Goal: Check status: Check status

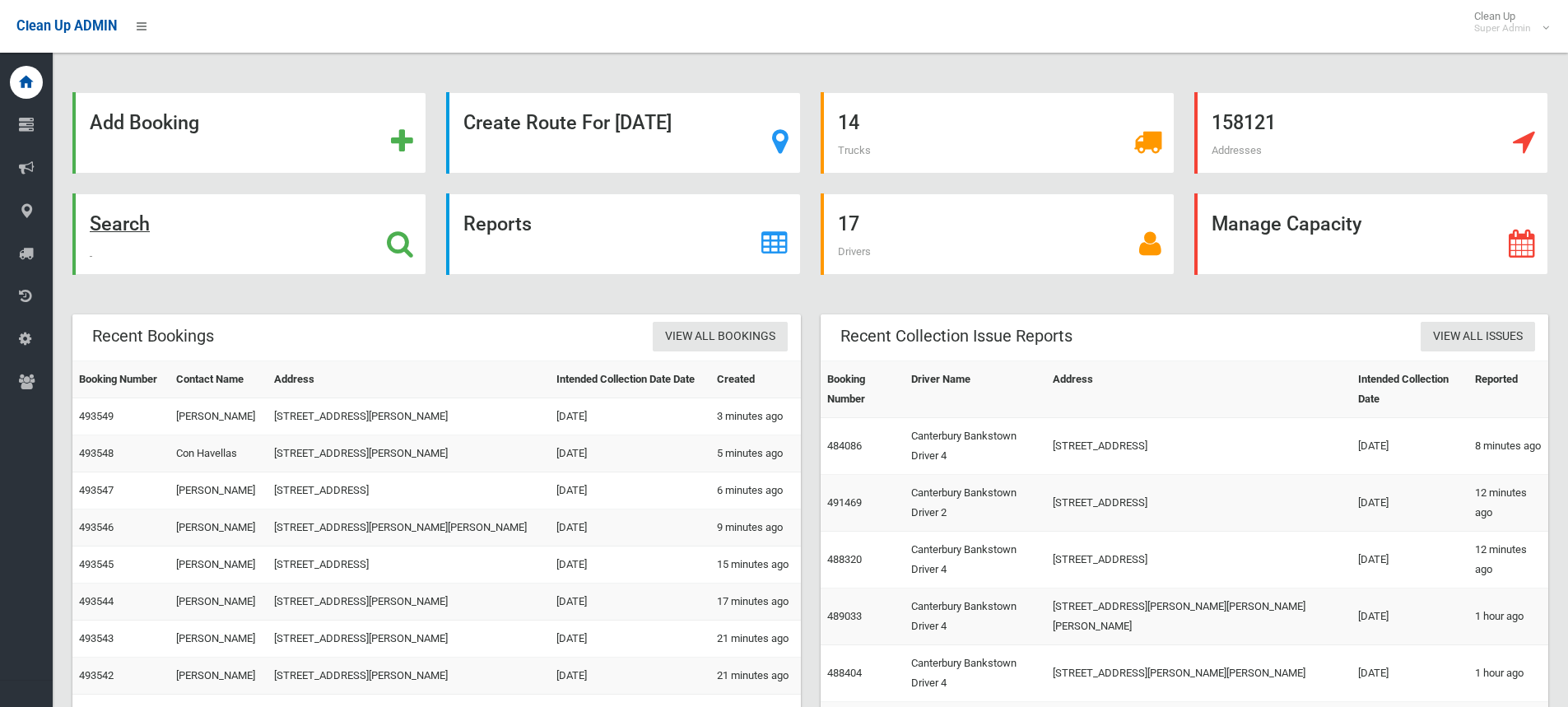
click at [396, 247] on icon at bounding box center [400, 243] width 27 height 28
click at [405, 237] on icon at bounding box center [400, 243] width 27 height 28
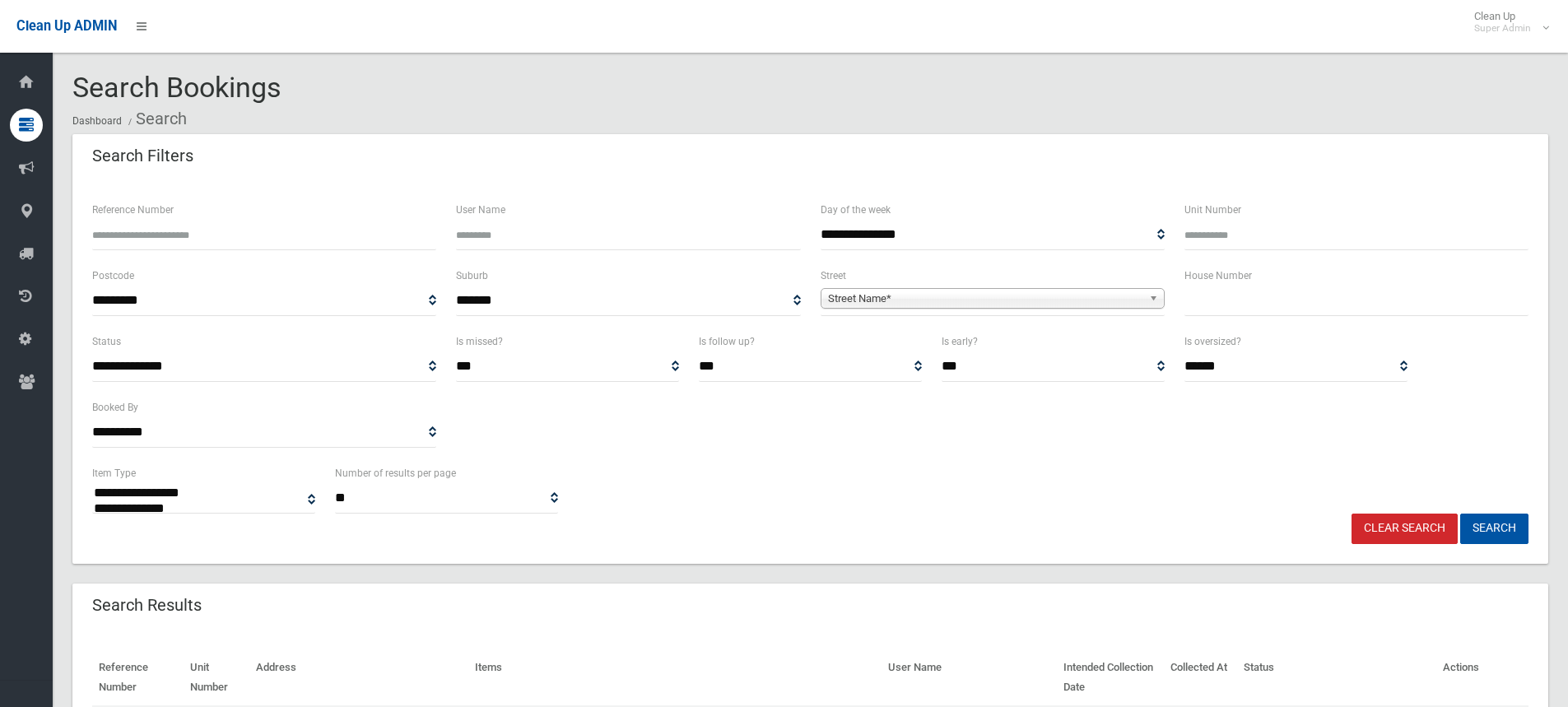
select select
click at [263, 244] on input "Reference Number" at bounding box center [264, 235] width 344 height 30
type input "******"
click at [1460, 513] on button "Search" at bounding box center [1494, 528] width 69 height 30
select select
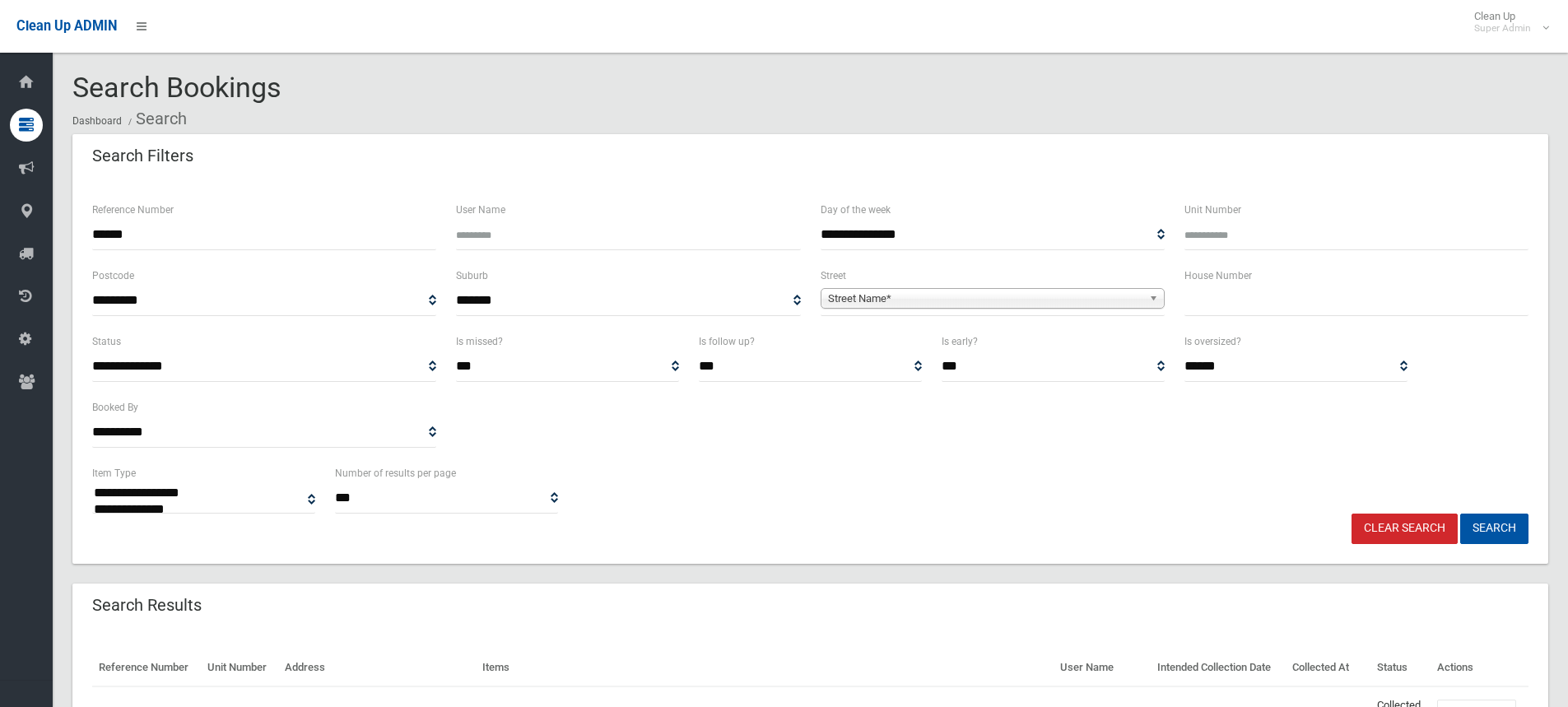
scroll to position [135, 0]
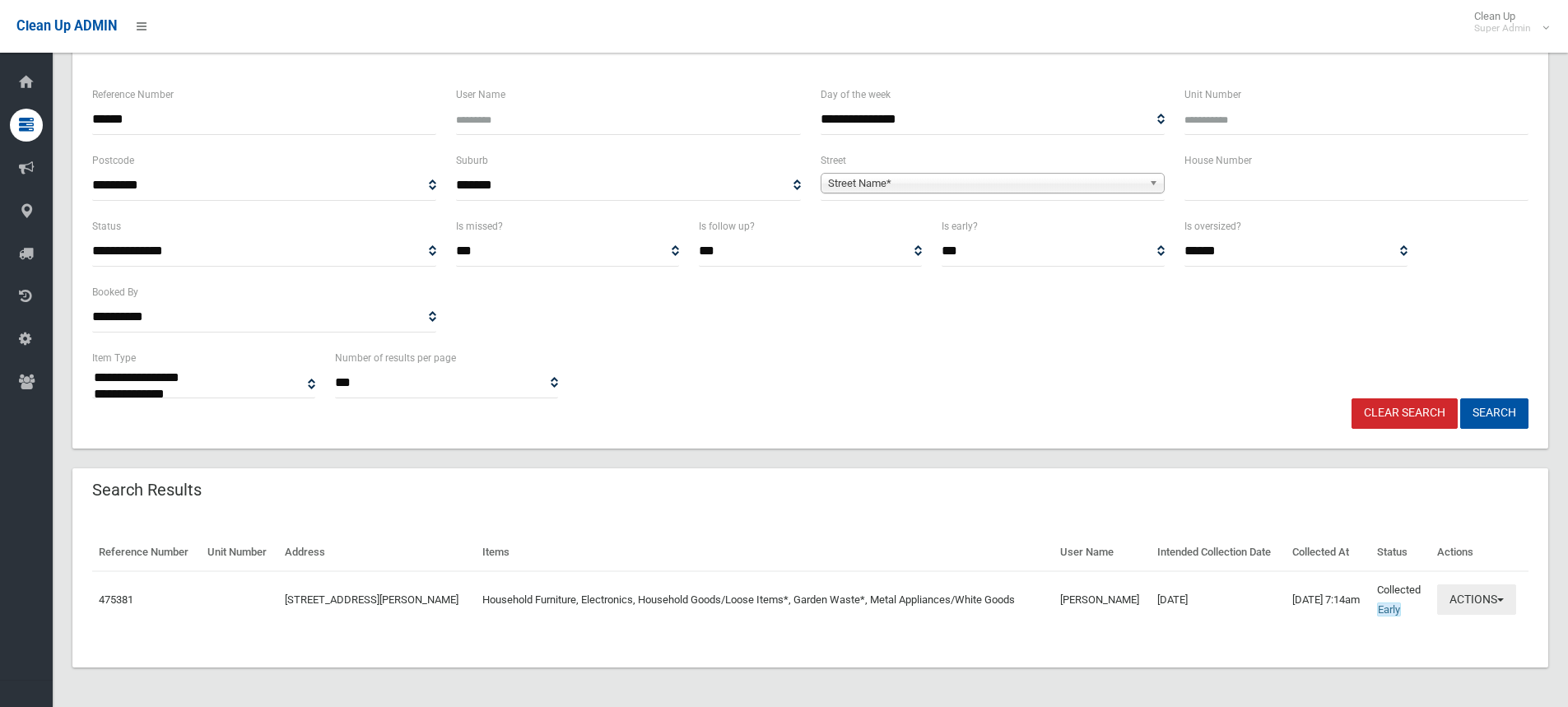
click at [1471, 604] on button "Actions" at bounding box center [1476, 599] width 79 height 30
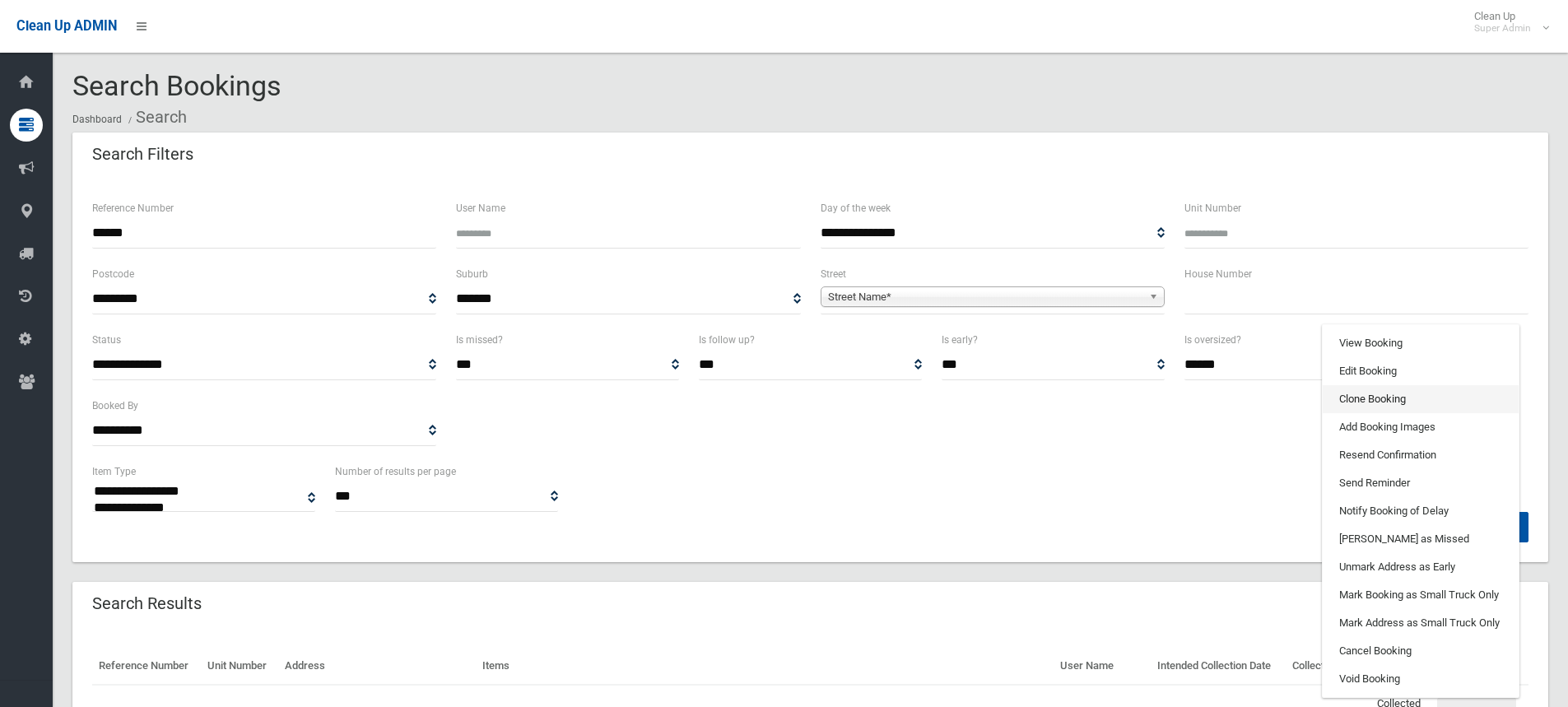
scroll to position [0, 0]
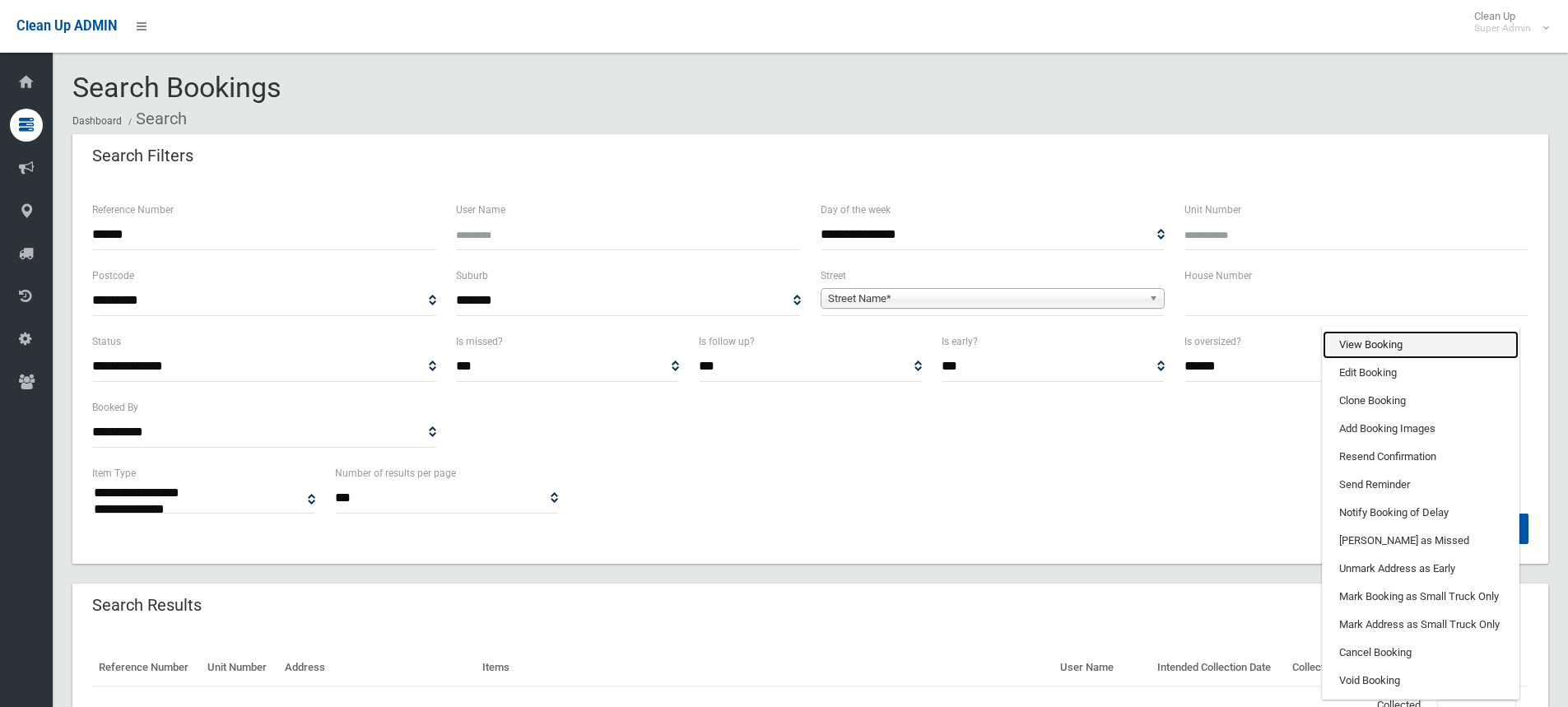
click at [1381, 358] on link "View Booking" at bounding box center [1420, 344] width 196 height 28
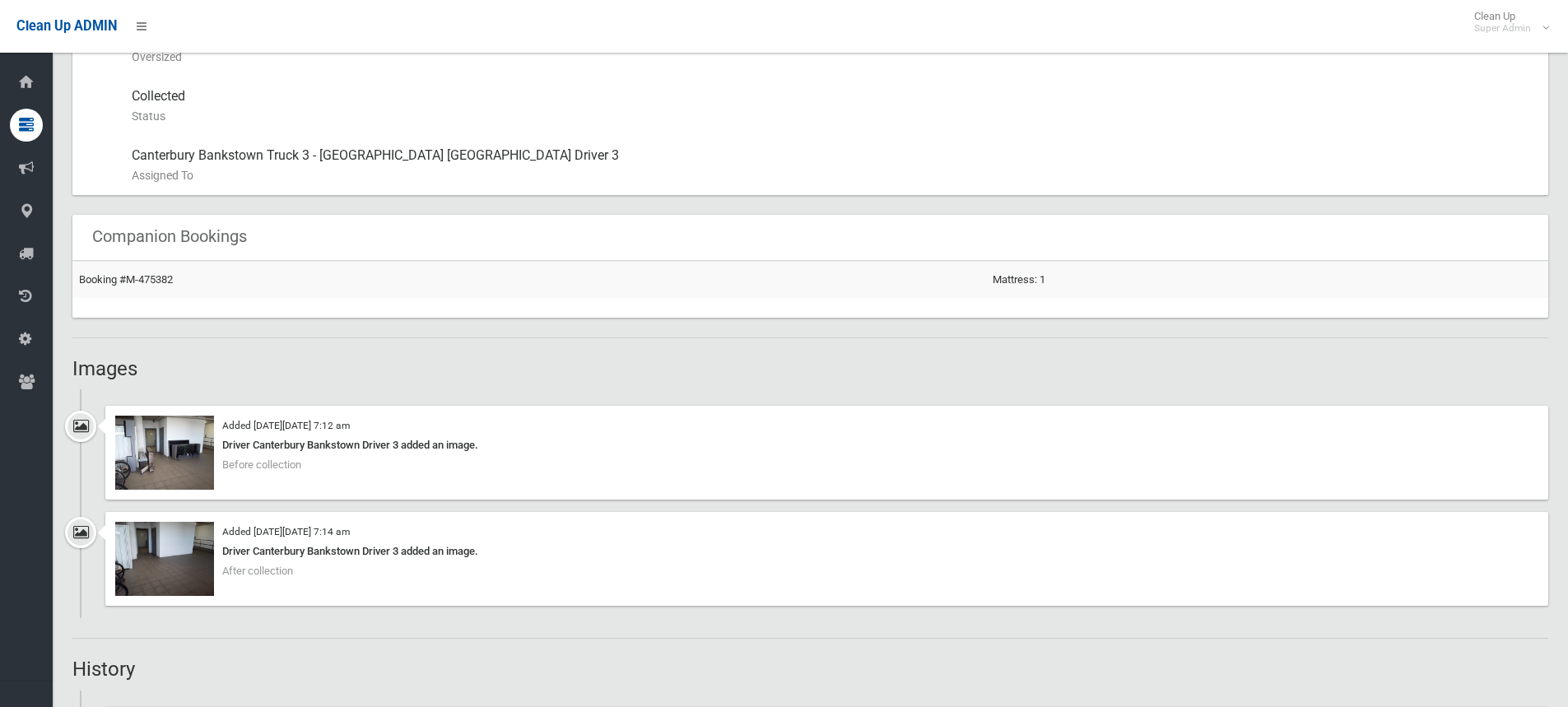
scroll to position [987, 0]
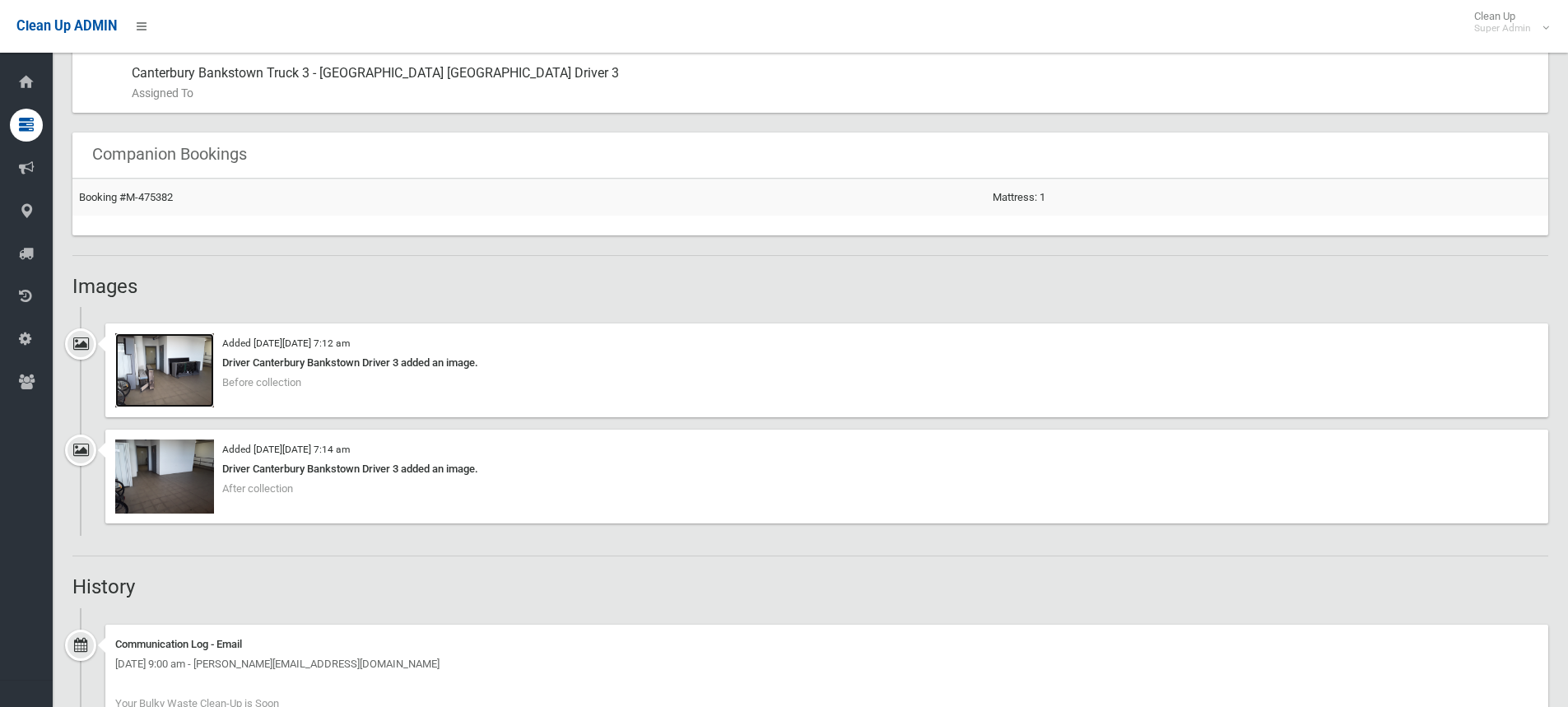
click at [158, 360] on img at bounding box center [165, 370] width 99 height 74
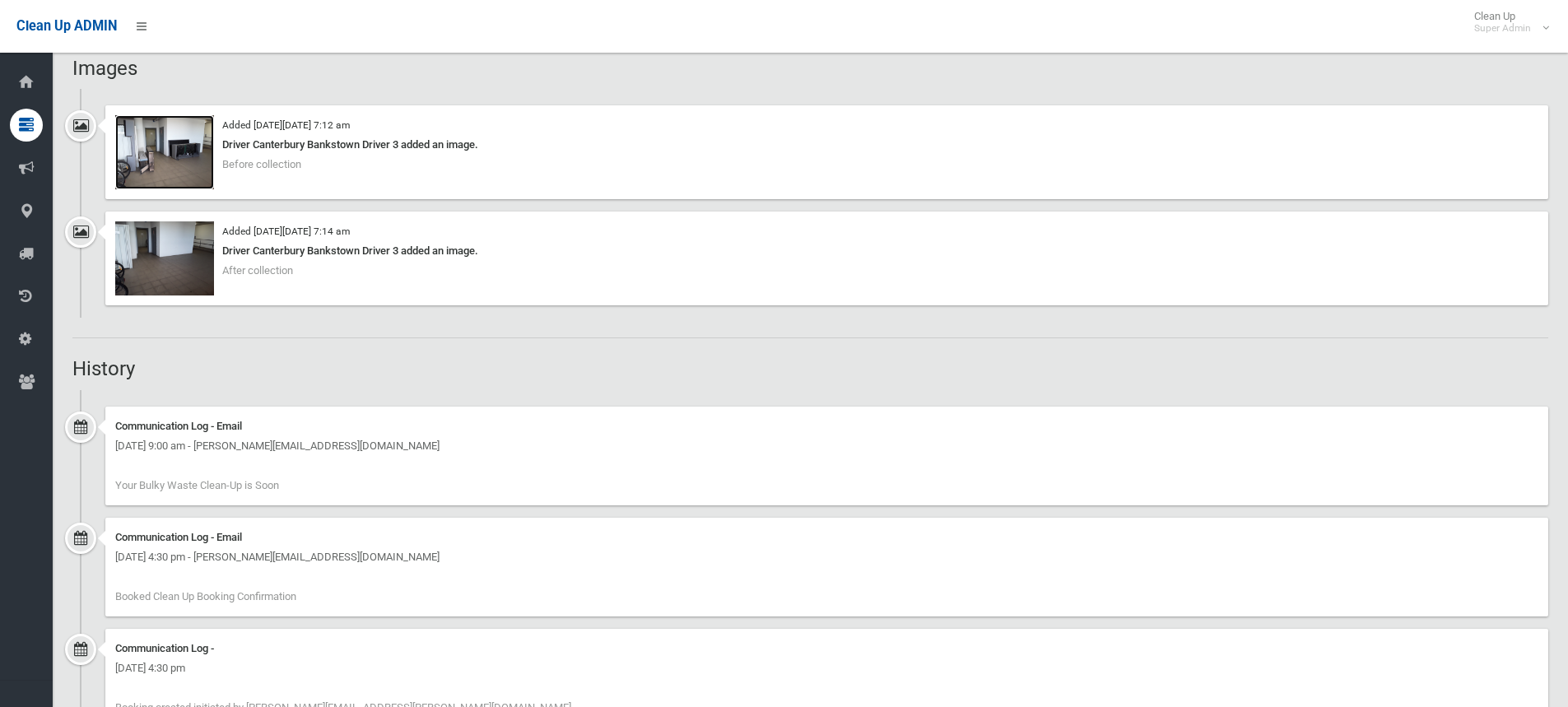
scroll to position [1267, 0]
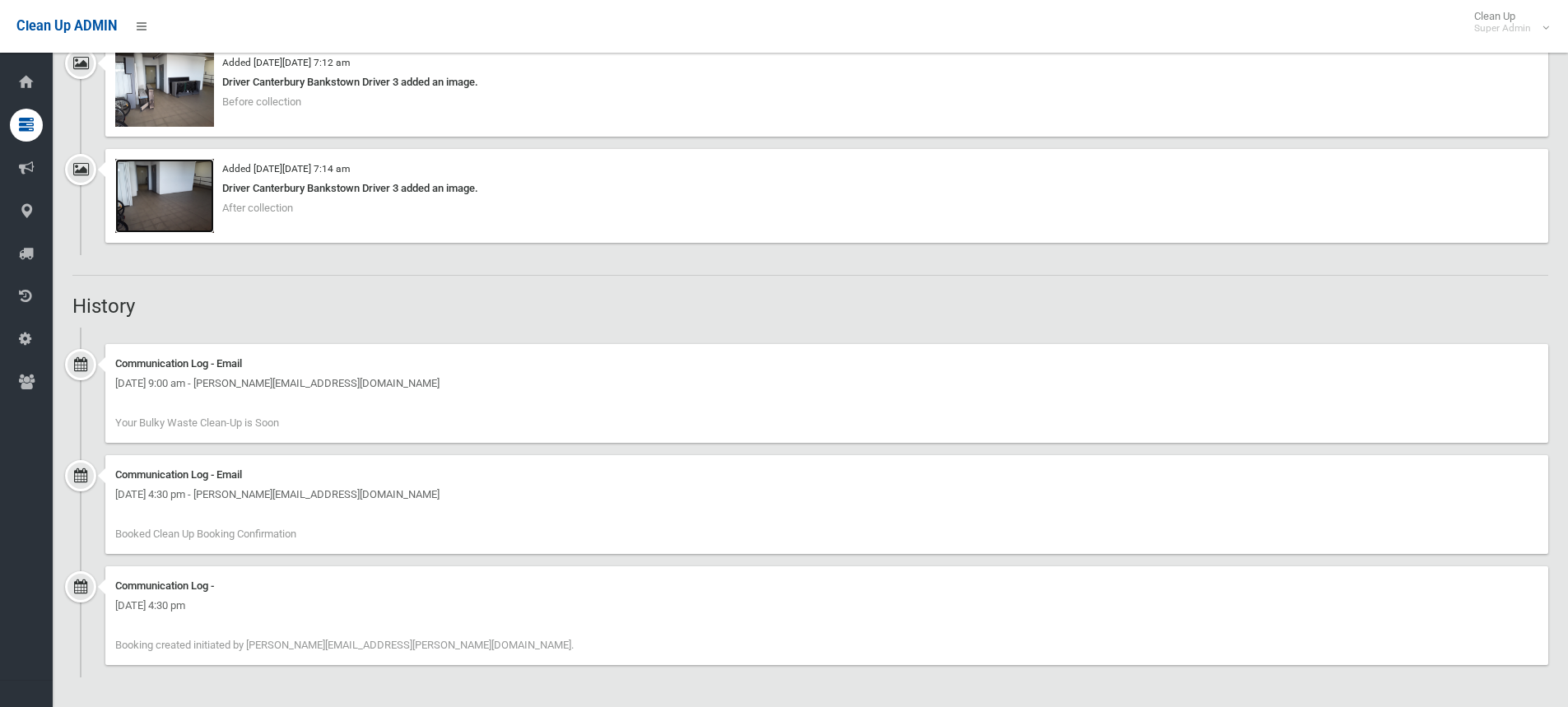
click at [182, 208] on img at bounding box center [165, 196] width 99 height 74
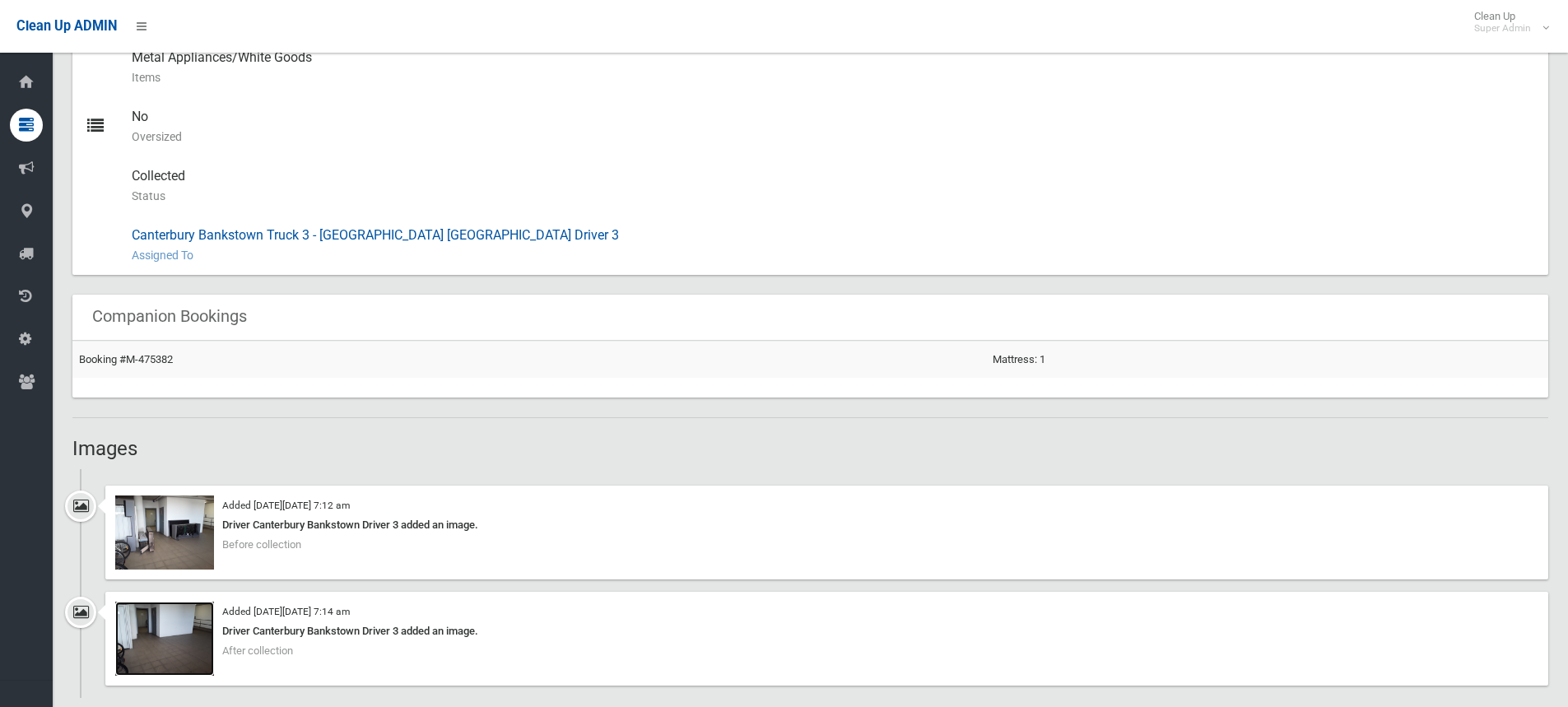
scroll to position [905, 0]
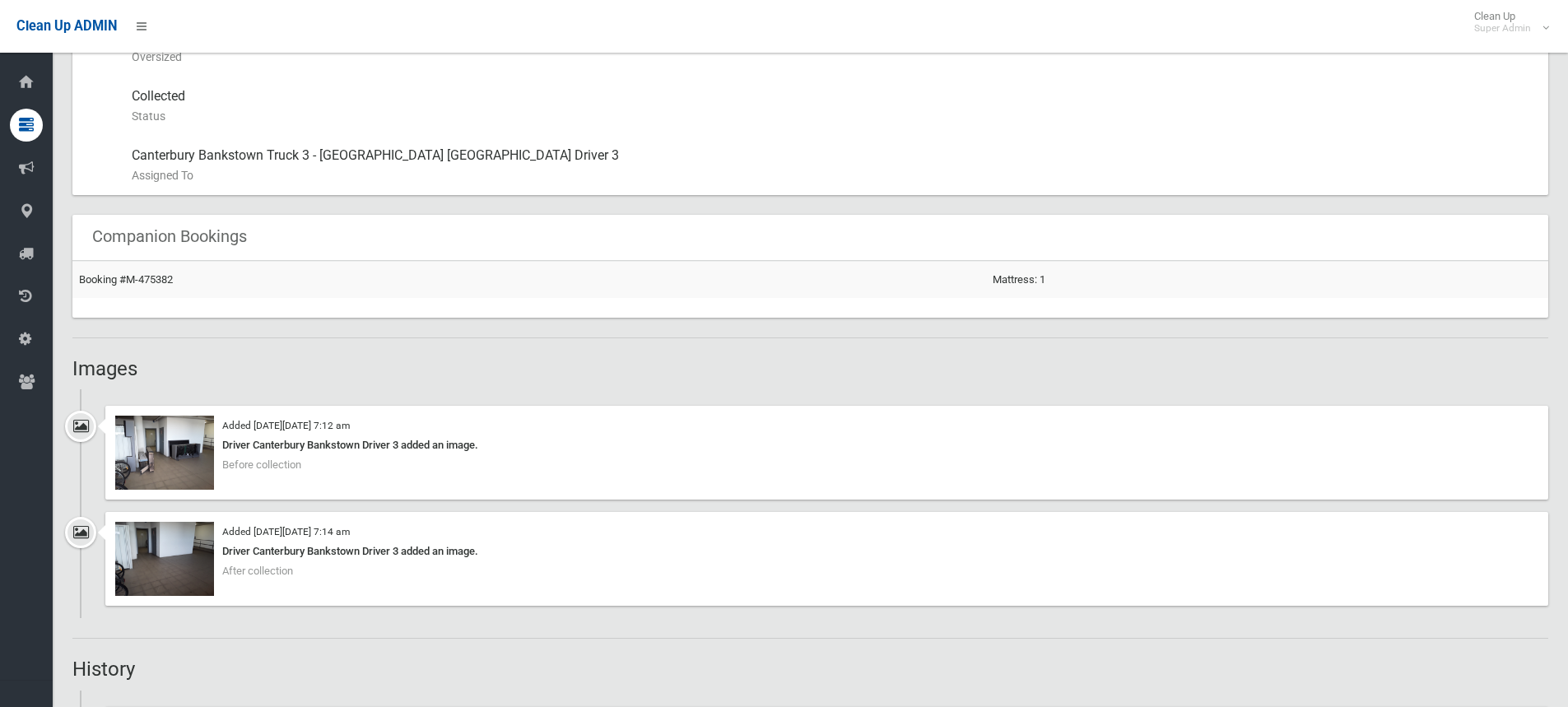
click at [389, 363] on h2 "Images" at bounding box center [810, 368] width 1476 height 21
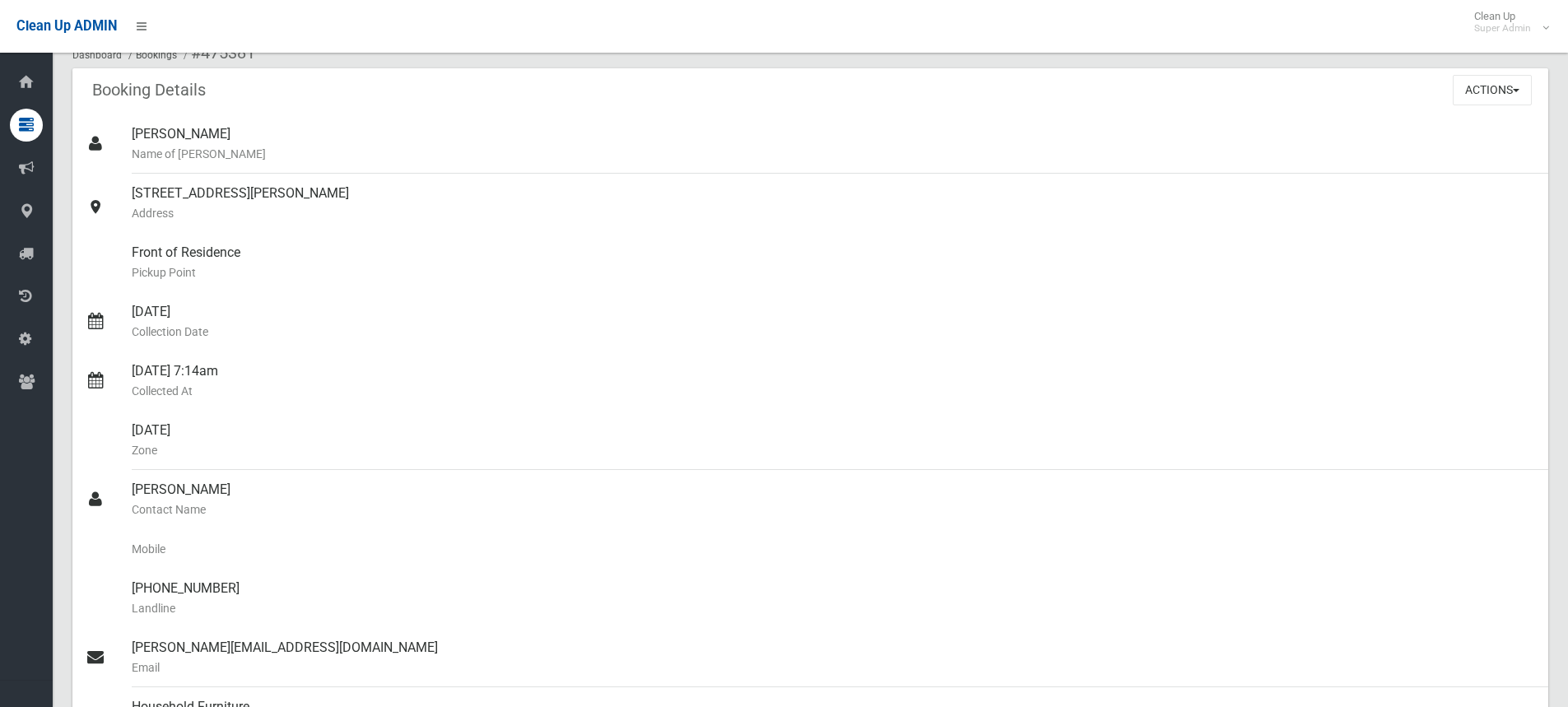
scroll to position [0, 0]
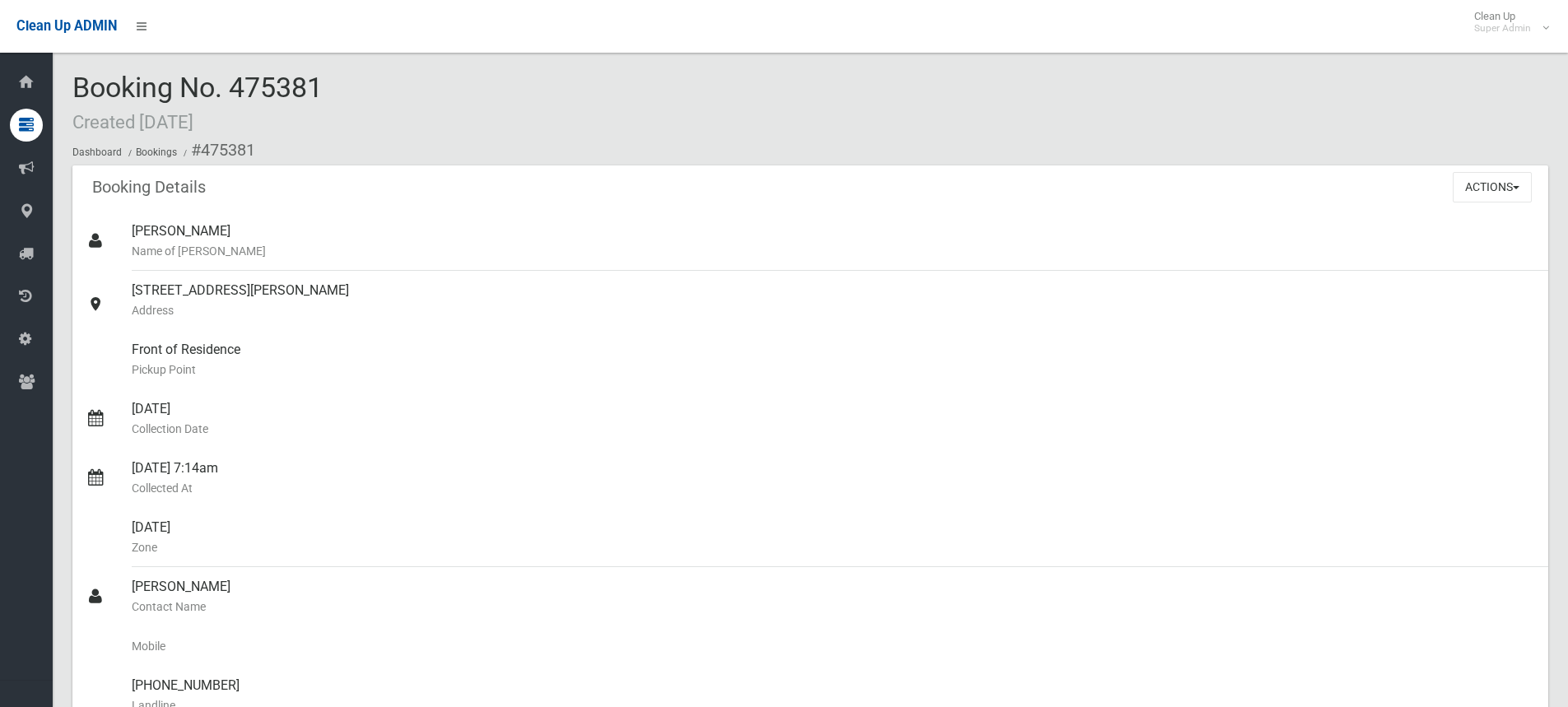
click at [426, 100] on div "Booking No. 475381 Created 23/07/2025 Dashboard Bookings #475381" at bounding box center [810, 118] width 1476 height 93
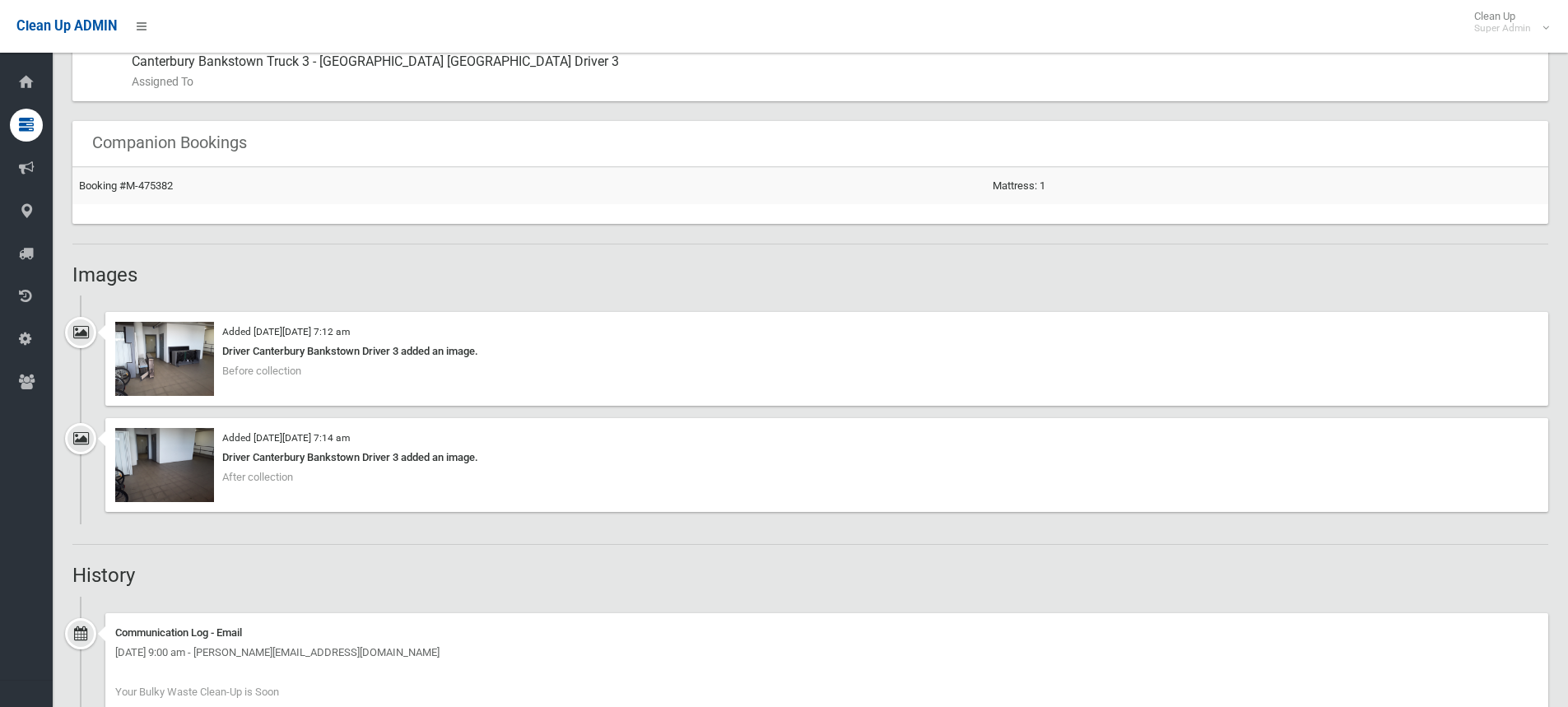
scroll to position [1152, 0]
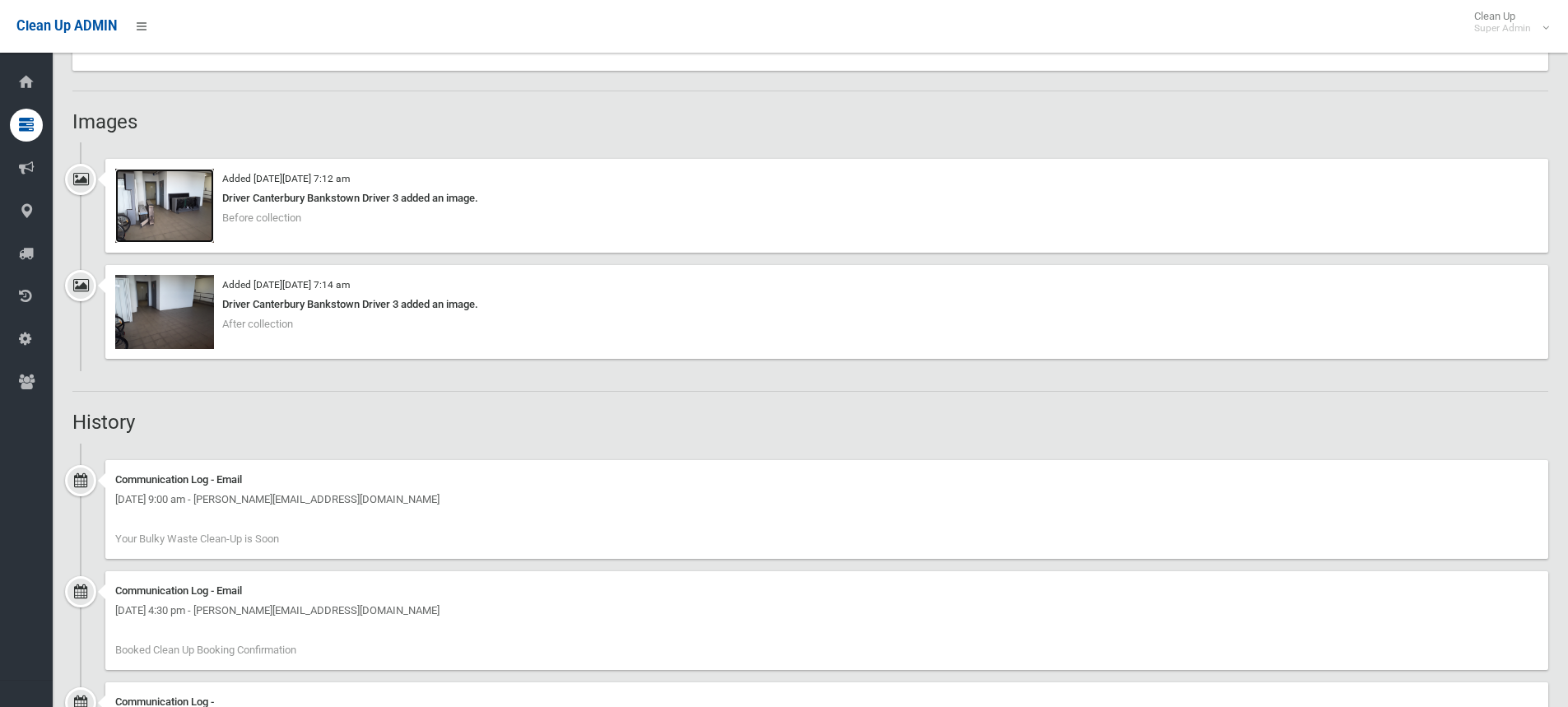
click at [179, 215] on img at bounding box center [165, 205] width 99 height 74
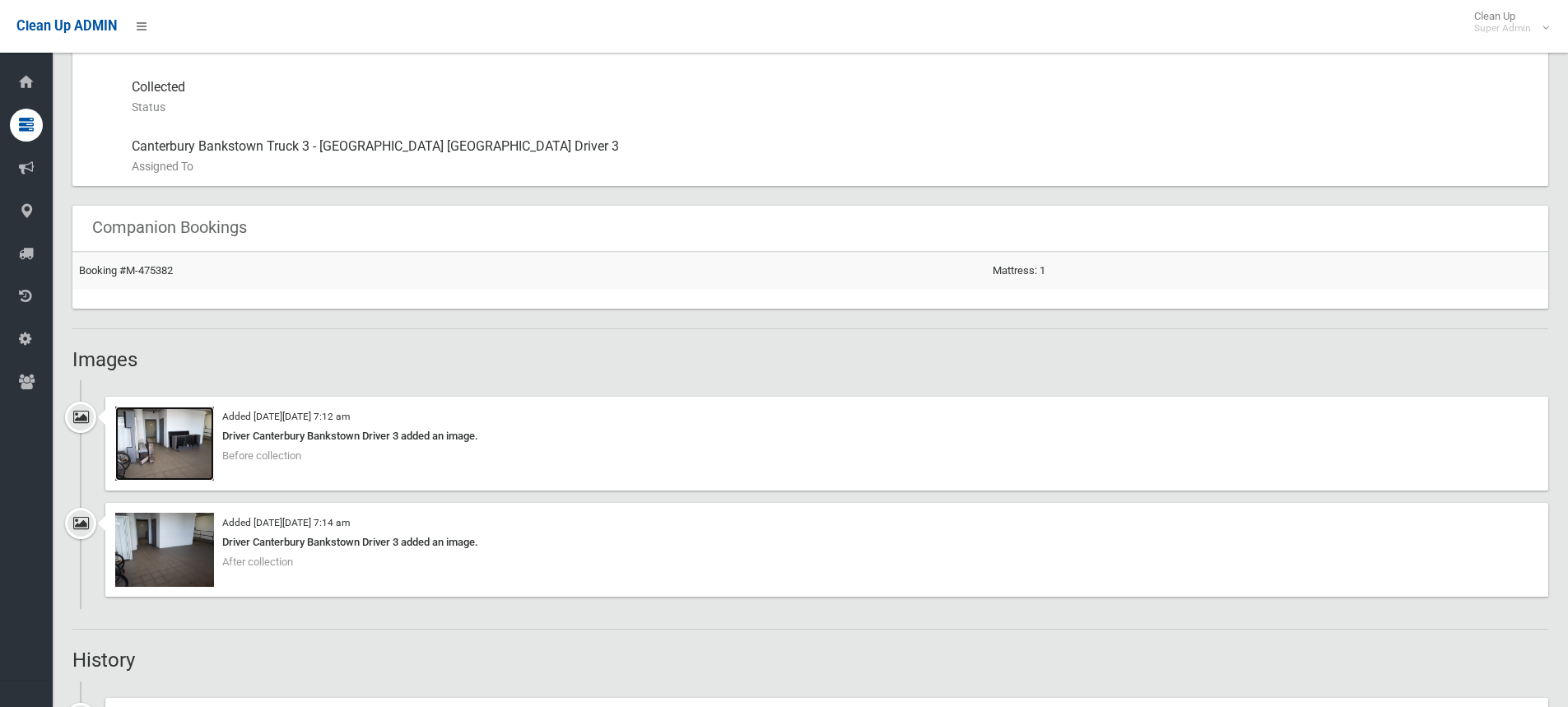
scroll to position [905, 0]
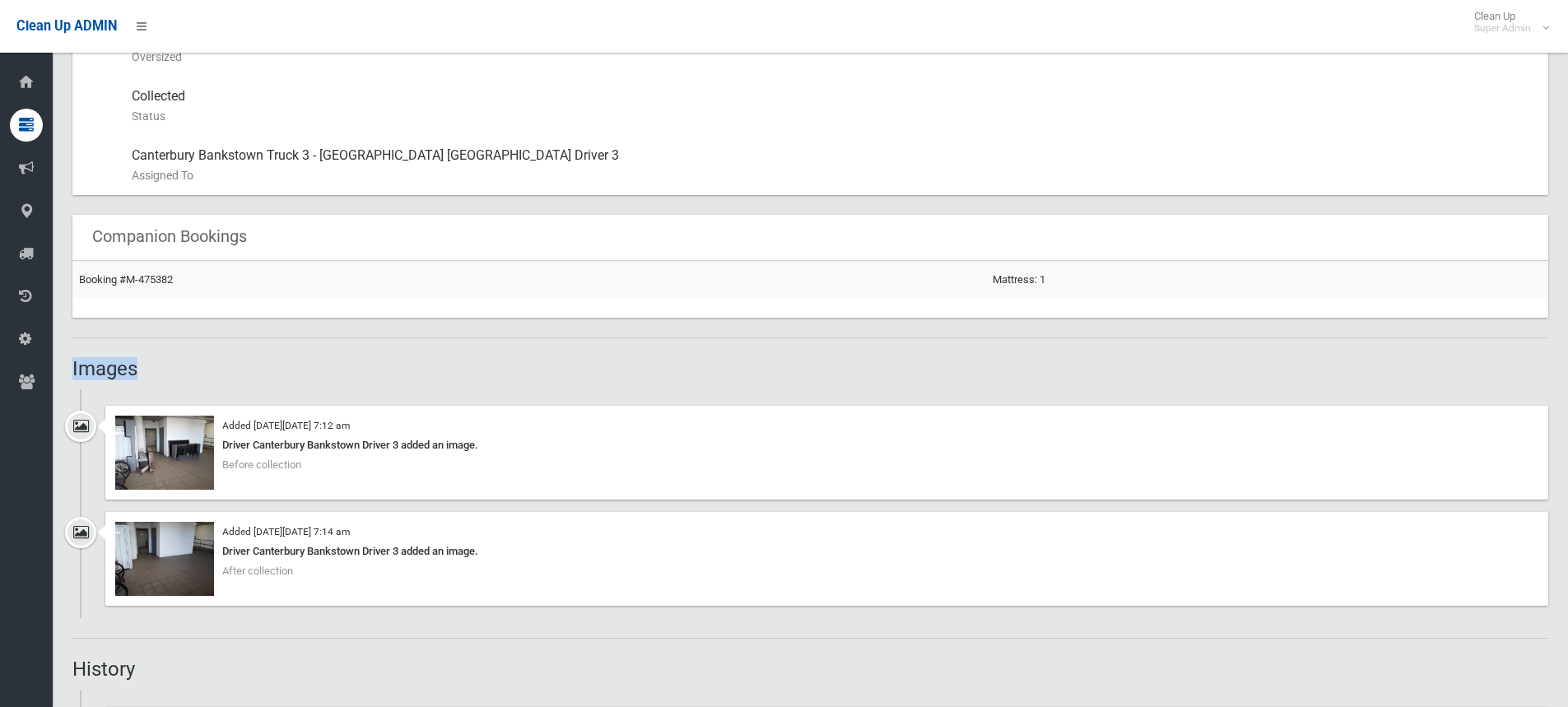
drag, startPoint x: 138, startPoint y: 367, endPoint x: 62, endPoint y: 373, distance: 76.2
click at [62, 373] on section "Booking No. 475381 Created 23/07/2025 Dashboard Bookings #475381 Booking Detail…" at bounding box center [810, 118] width 1515 height 1902
click at [126, 367] on h2 "Images" at bounding box center [810, 368] width 1476 height 21
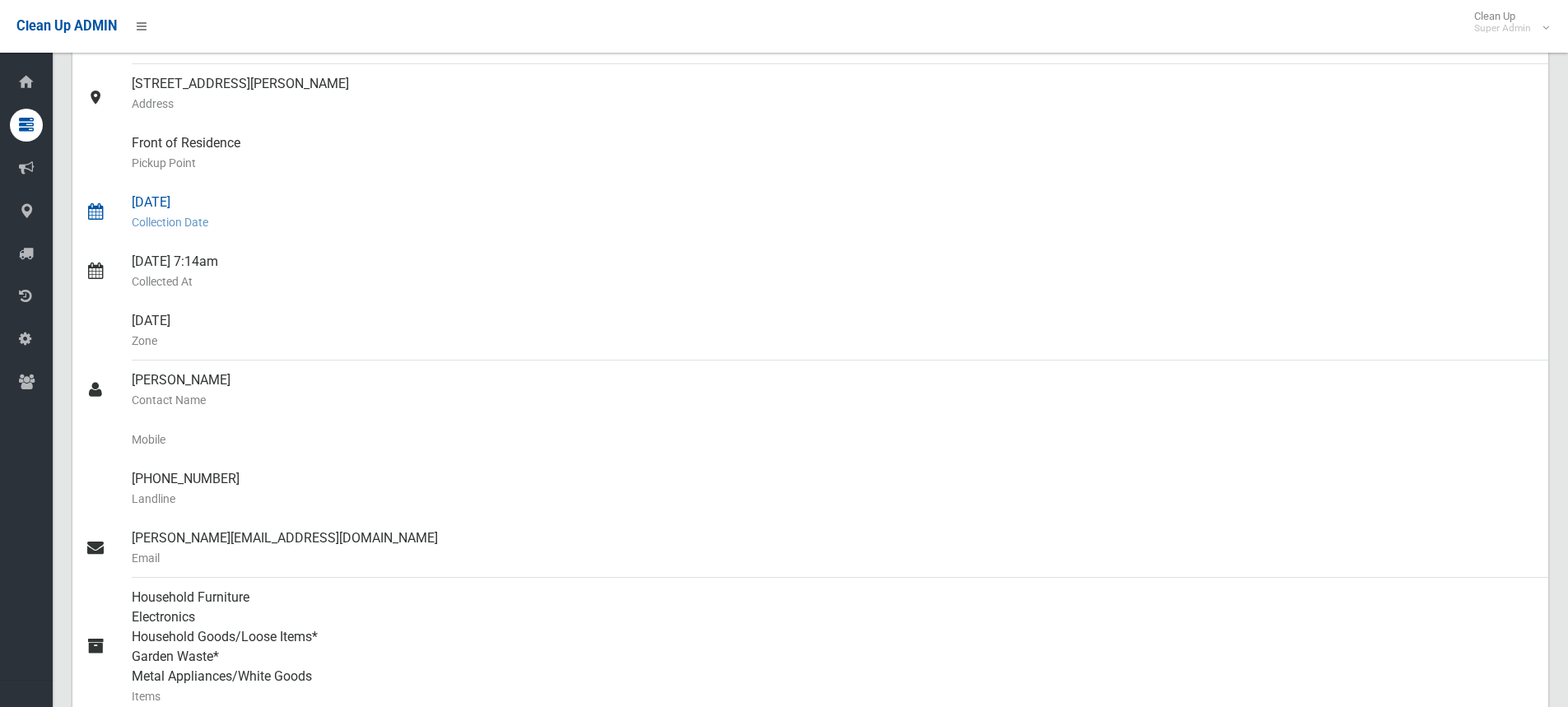
scroll to position [0, 0]
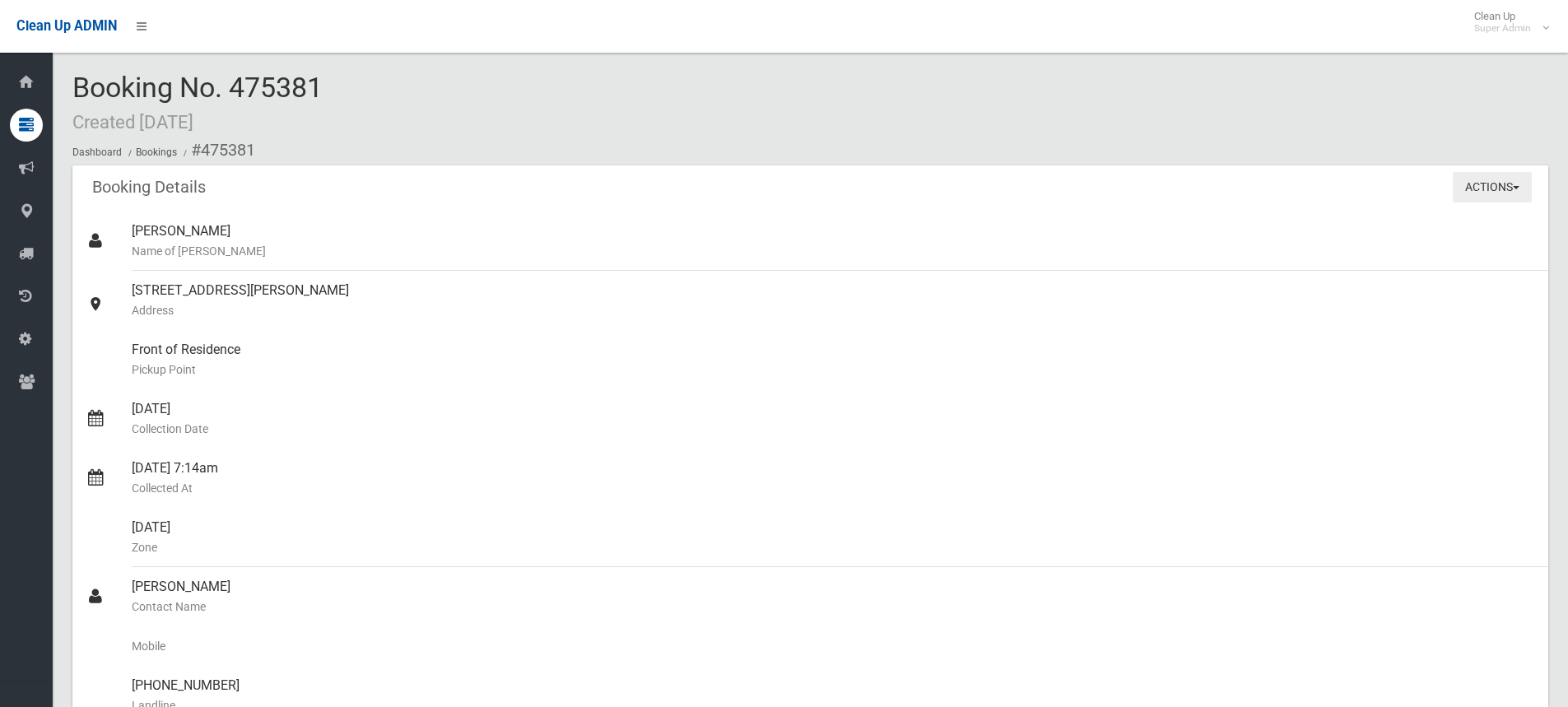
click at [1497, 187] on button "Actions" at bounding box center [1492, 187] width 79 height 30
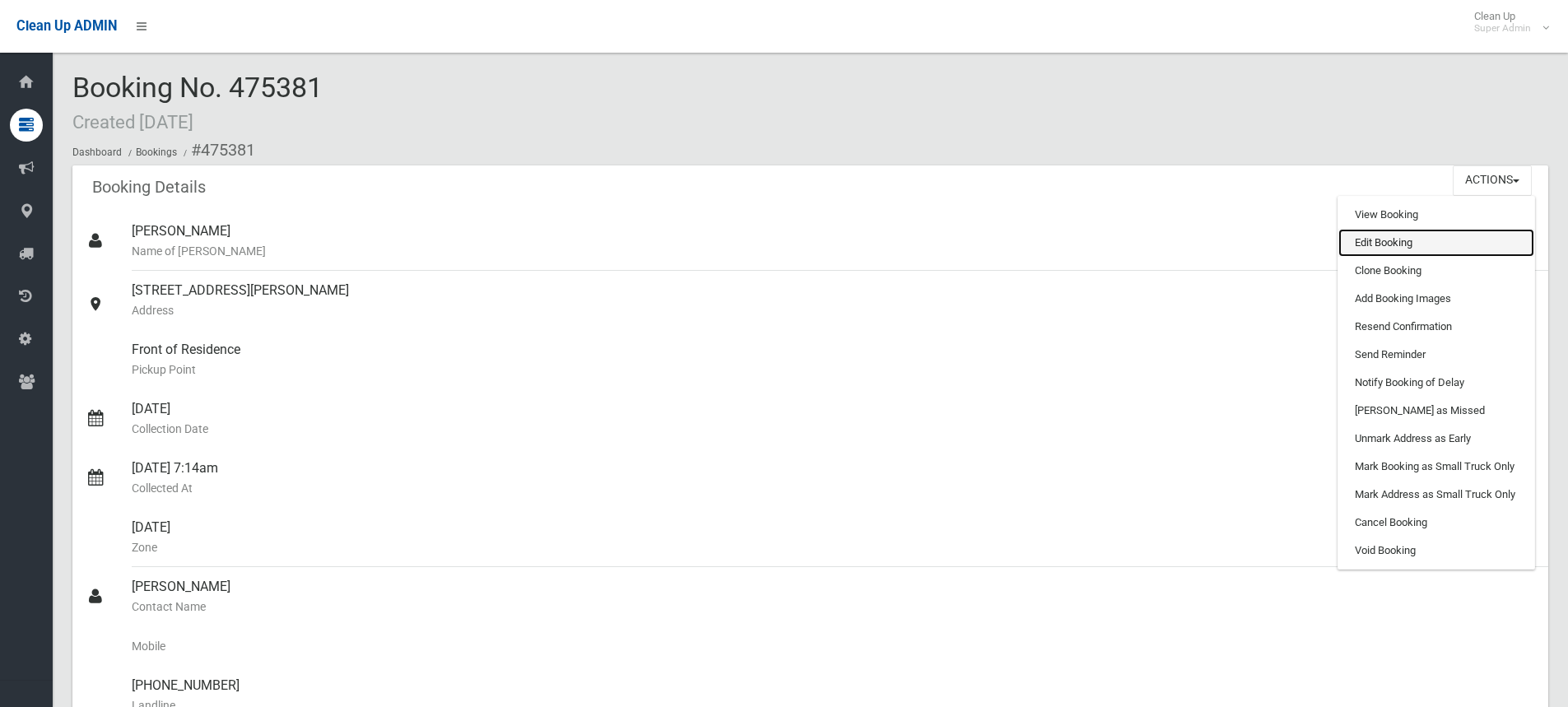
click at [1387, 236] on link "Edit Booking" at bounding box center [1436, 242] width 196 height 28
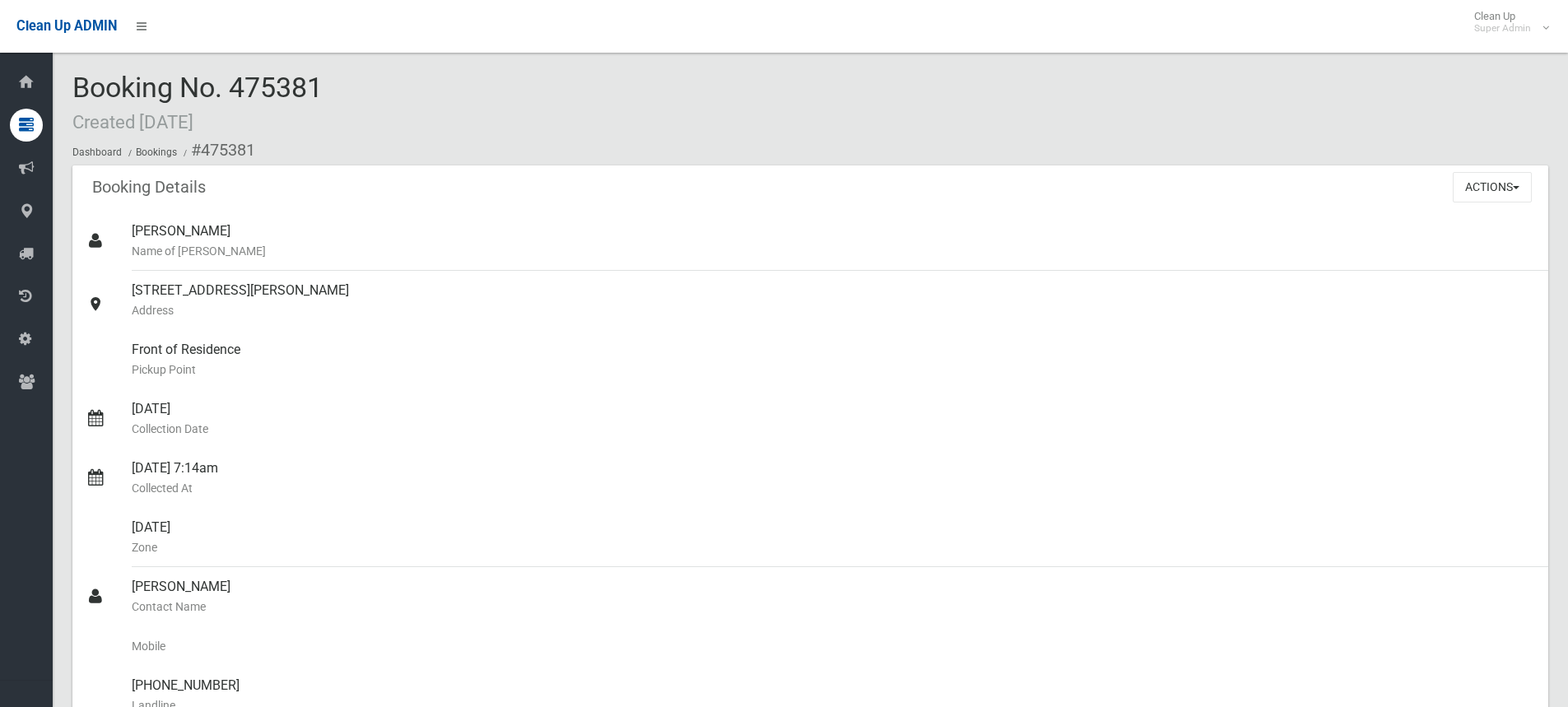
click at [762, 76] on div "Booking No. 475381 Created 23/07/2025 Dashboard Bookings #475381" at bounding box center [810, 118] width 1476 height 93
click at [1475, 181] on button "Actions" at bounding box center [1492, 187] width 79 height 30
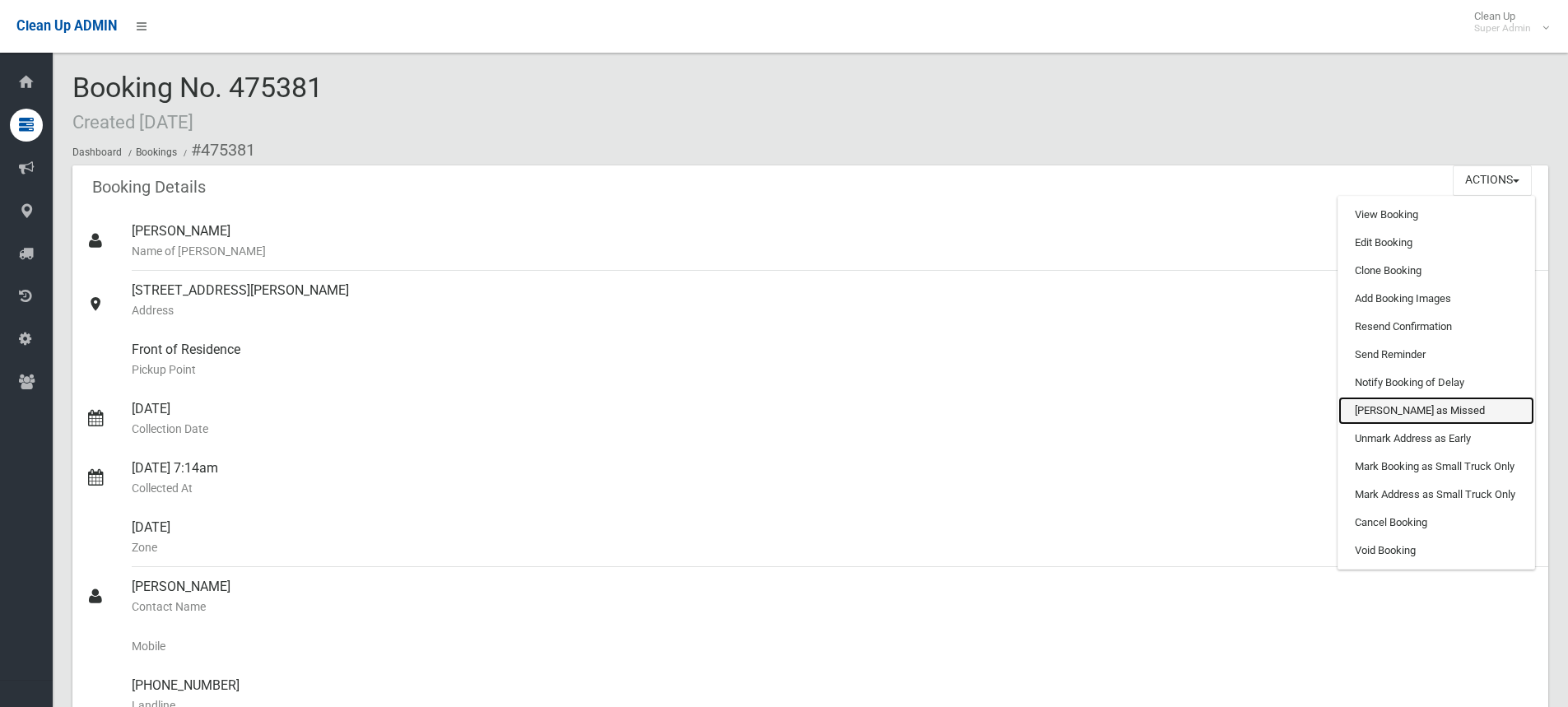
click at [1399, 414] on link "Mark as Missed" at bounding box center [1436, 410] width 196 height 28
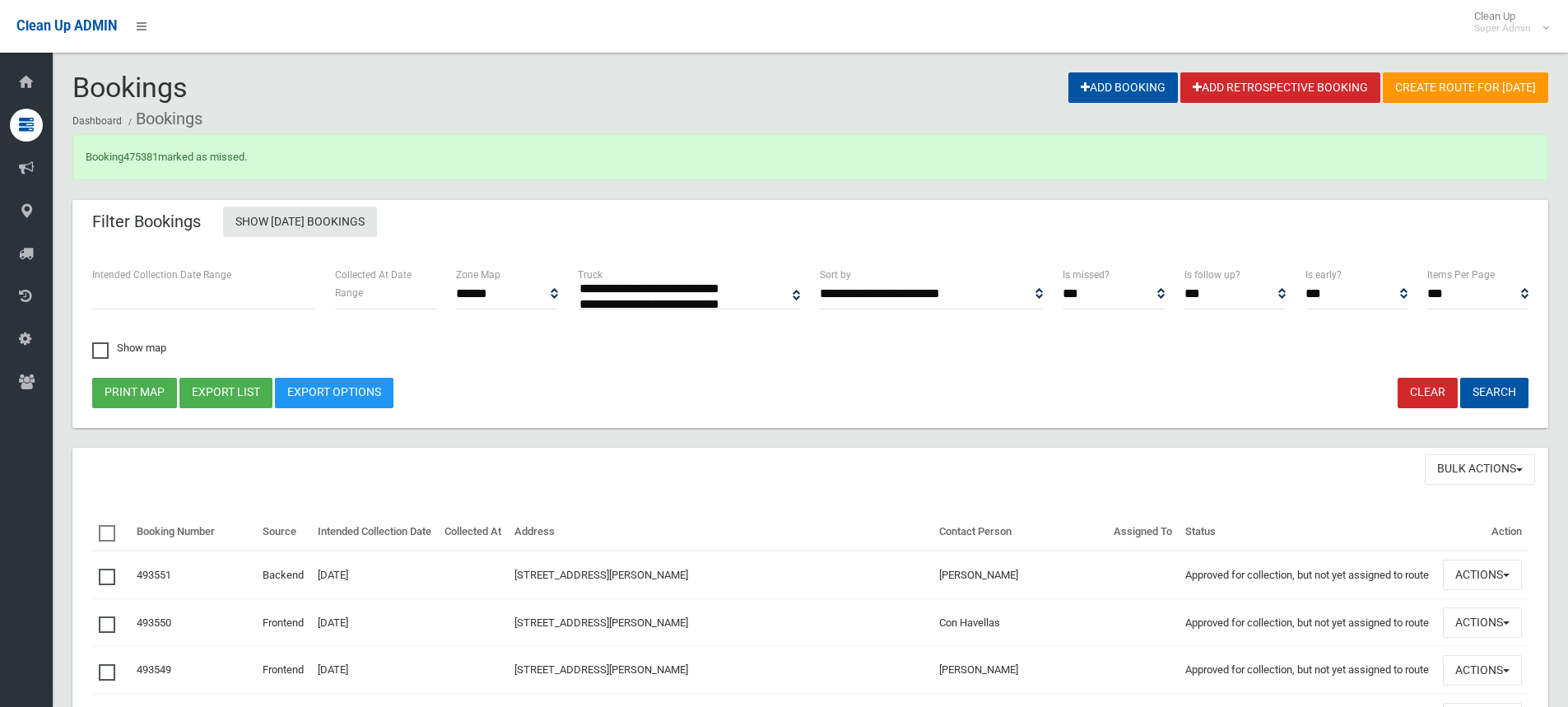
select select
click at [148, 153] on link "475381" at bounding box center [141, 157] width 35 height 12
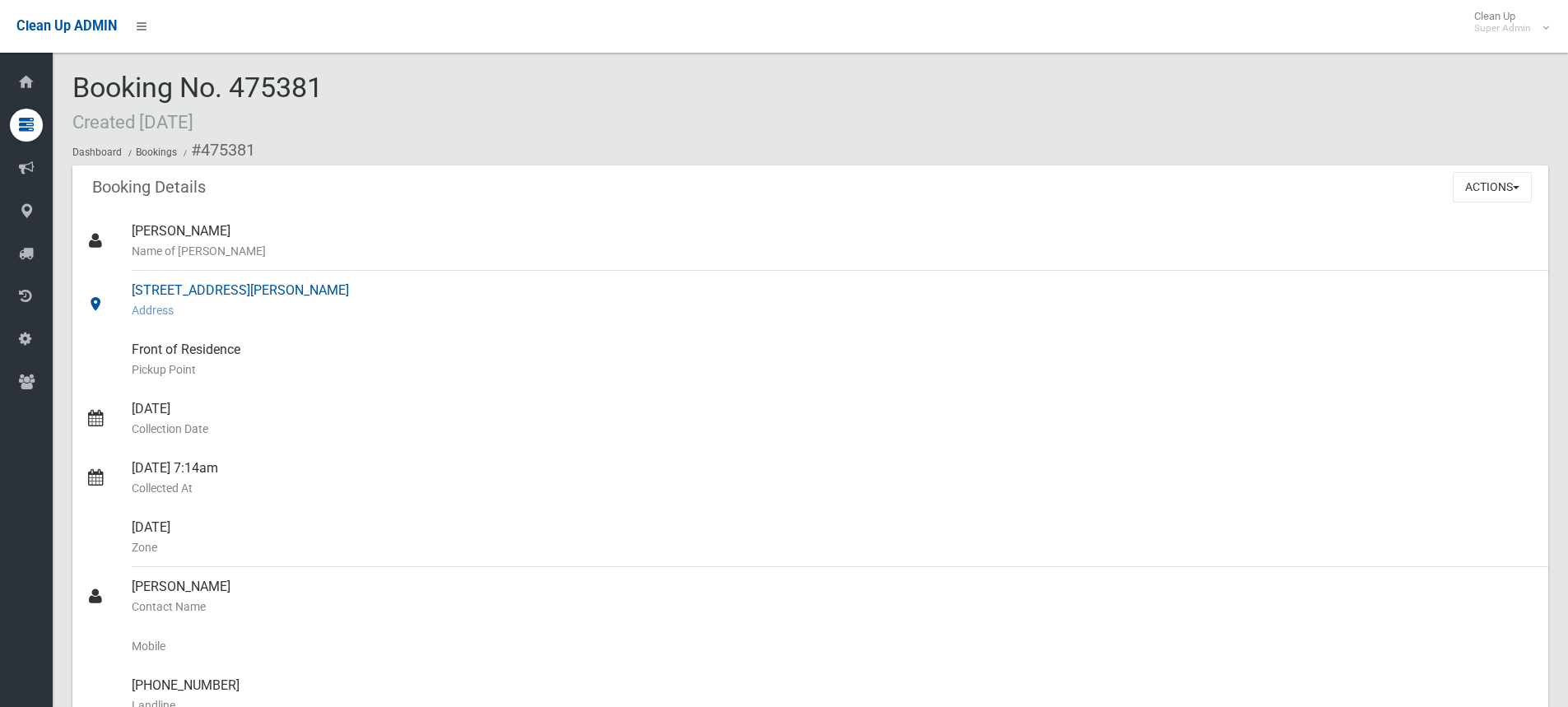
drag, startPoint x: 126, startPoint y: 284, endPoint x: 319, endPoint y: 286, distance: 193.0
click at [319, 286] on link "[STREET_ADDRESS][PERSON_NAME] Address" at bounding box center [810, 300] width 1476 height 60
copy link "[STREET_ADDRESS][PERSON_NAME]"
click at [323, 95] on span "Booking No. 475381 Created [DATE]" at bounding box center [197, 103] width 250 height 64
drag, startPoint x: 329, startPoint y: 92, endPoint x: 74, endPoint y: 95, distance: 255.0
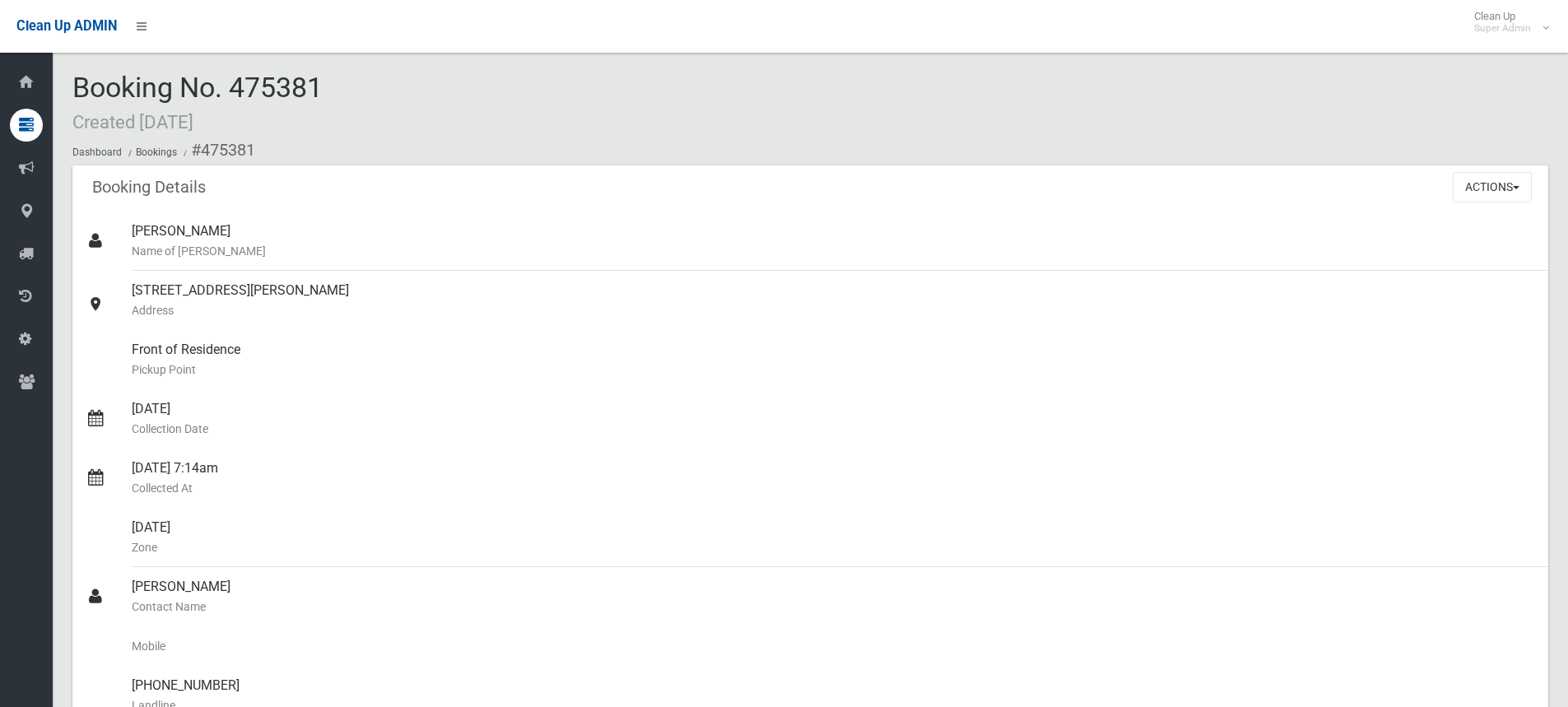
click at [74, 95] on div "Booking No. 475381 Created [DATE] Dashboard Bookings #475381" at bounding box center [810, 118] width 1476 height 93
copy span "Booking No. 475381"
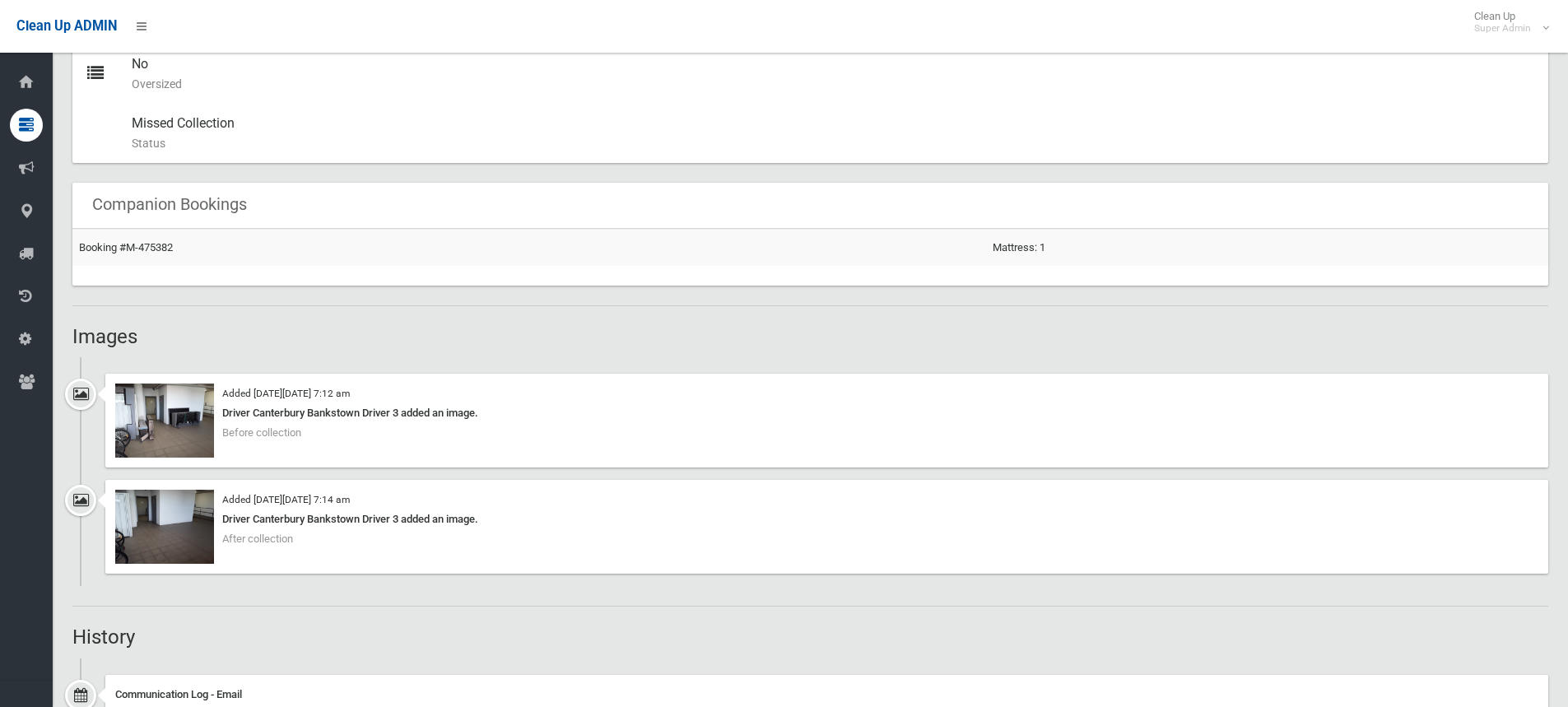
scroll to position [905, 0]
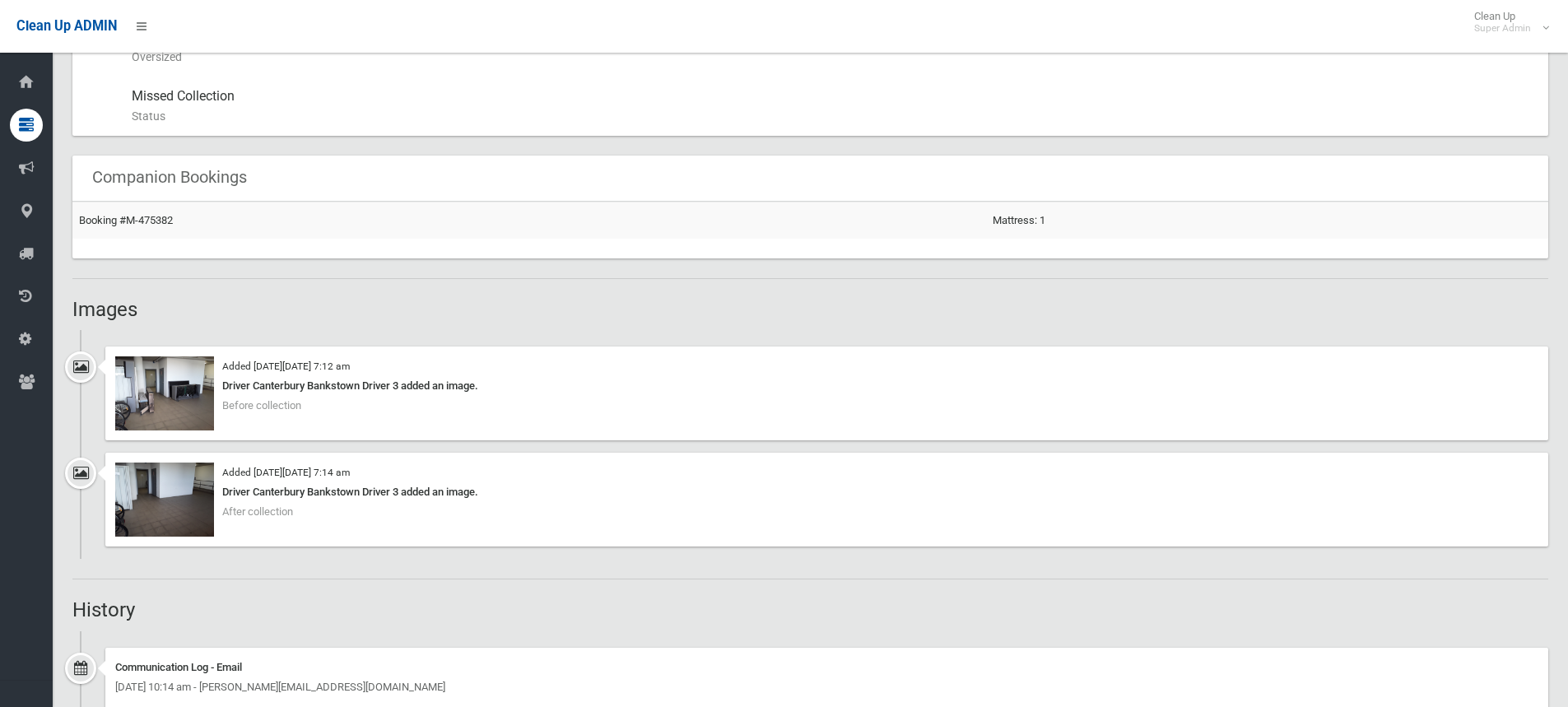
click at [432, 568] on div "Booking Details Actions View Booking Edit Booking Clone Booking Add Booking Ima…" at bounding box center [810, 231] width 1476 height 1942
click at [145, 311] on h2 "Images" at bounding box center [810, 309] width 1476 height 21
click at [144, 607] on h2 "History" at bounding box center [810, 609] width 1476 height 21
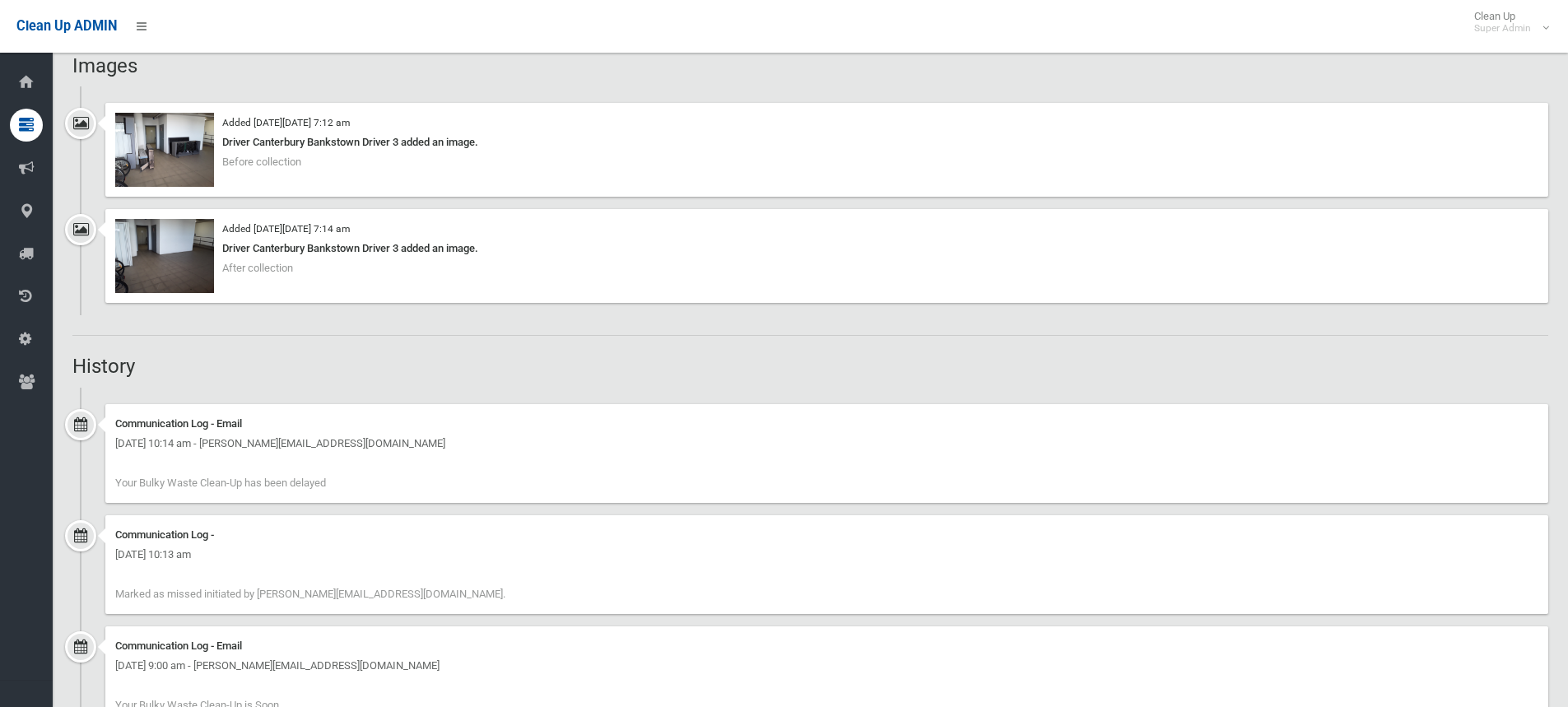
scroll to position [1152, 0]
click at [138, 359] on h2 "History" at bounding box center [810, 363] width 1476 height 21
click at [310, 368] on h2 "History" at bounding box center [810, 363] width 1476 height 21
